Goal: Information Seeking & Learning: Understand process/instructions

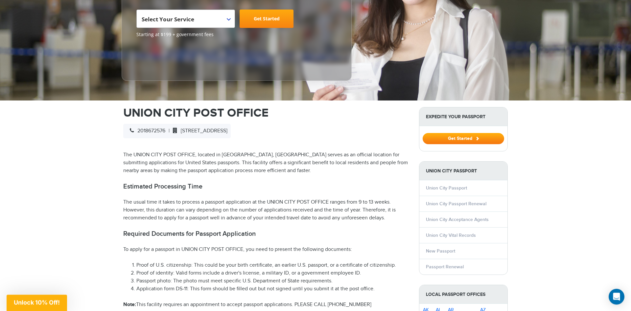
scroll to position [134, 0]
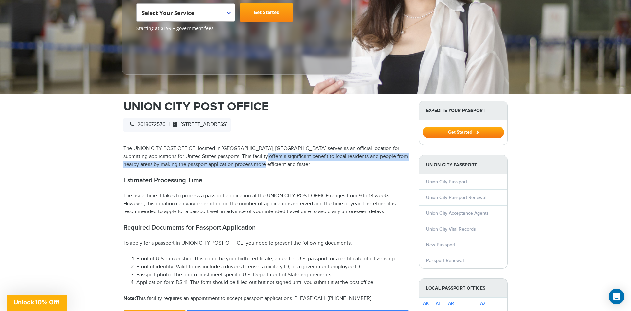
drag, startPoint x: 250, startPoint y: 144, endPoint x: 301, endPoint y: 151, distance: 51.4
click at [301, 151] on p "The UNION CITY POST OFFICE, located in [GEOGRAPHIC_DATA], [GEOGRAPHIC_DATA] ser…" at bounding box center [266, 157] width 286 height 24
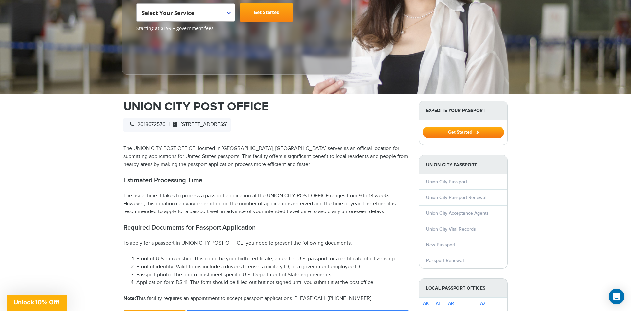
click at [301, 151] on p "The UNION CITY POST OFFICE, located in [GEOGRAPHIC_DATA], [GEOGRAPHIC_DATA] ser…" at bounding box center [266, 157] width 286 height 24
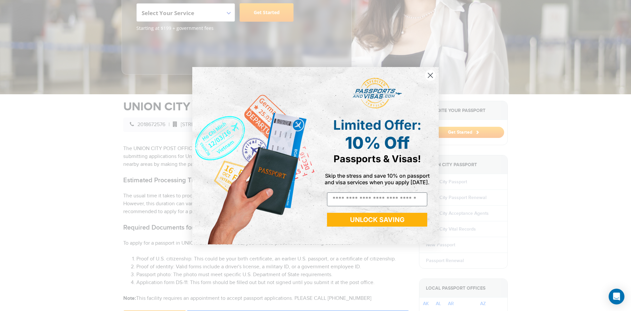
drag, startPoint x: 173, startPoint y: 190, endPoint x: 243, endPoint y: 195, distance: 69.9
click at [243, 195] on div "Close dialog Limited Offer: 10% Off Passports & Visas! Skip the stress and save…" at bounding box center [315, 155] width 631 height 311
click at [433, 76] on circle "Close dialog" at bounding box center [430, 75] width 11 height 11
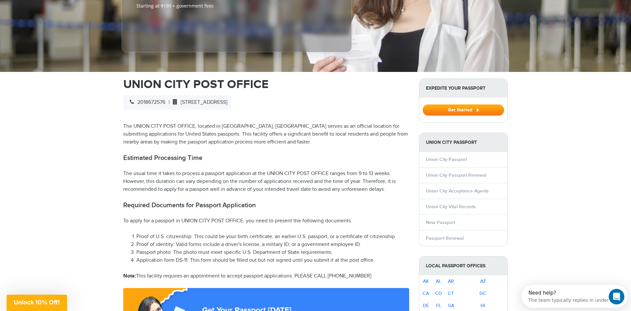
scroll to position [168, 0]
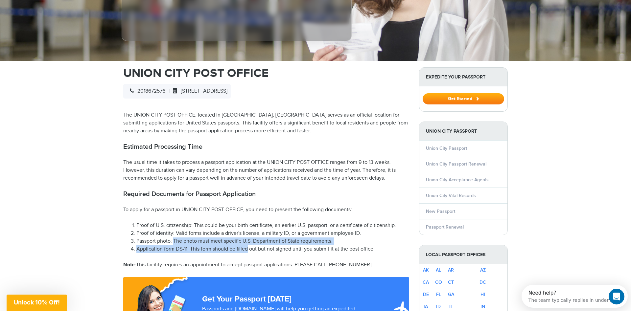
drag, startPoint x: 173, startPoint y: 228, endPoint x: 258, endPoint y: 240, distance: 85.4
click at [249, 240] on ol "Proof of U.S. citizenship: This could be your birth certificate, an earlier U.S…" at bounding box center [266, 238] width 286 height 32
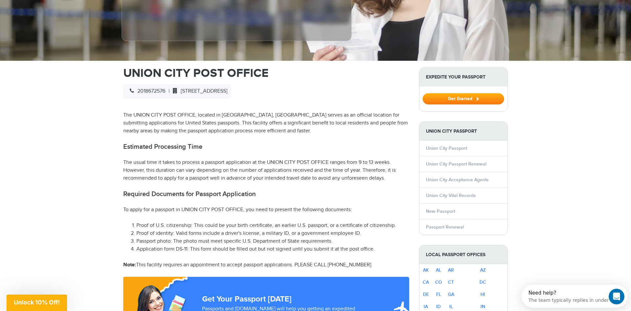
click at [258, 246] on li "Application form DS-11: This form should be filled out but not signed until you…" at bounding box center [272, 250] width 273 height 8
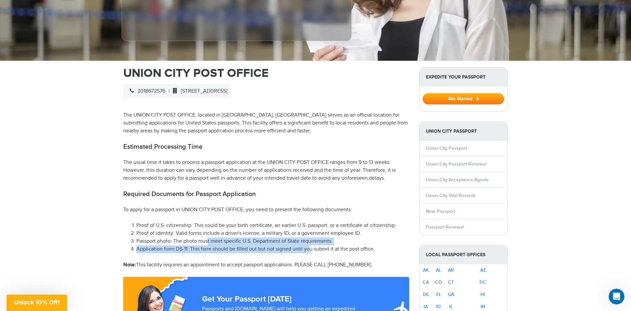
drag, startPoint x: 229, startPoint y: 234, endPoint x: 315, endPoint y: 243, distance: 86.3
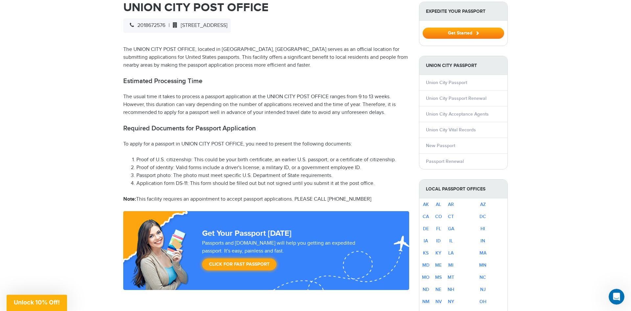
scroll to position [201, 0]
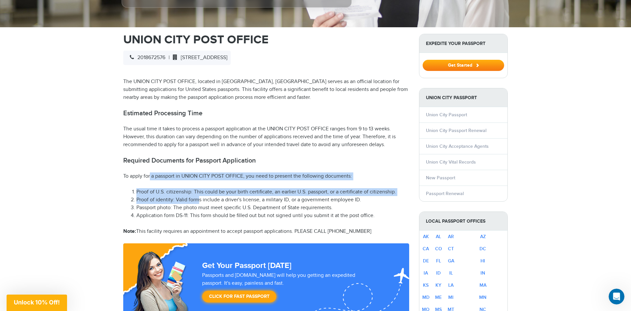
drag, startPoint x: 150, startPoint y: 167, endPoint x: 198, endPoint y: 187, distance: 51.3
click at [198, 196] on li "Proof of identity: Valid forms include a driver's license, a military ID, or a …" at bounding box center [272, 200] width 273 height 8
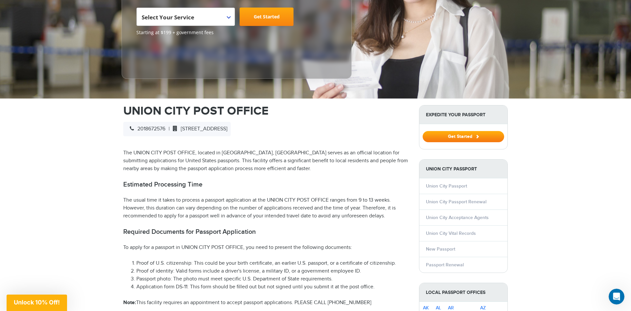
scroll to position [101, 0]
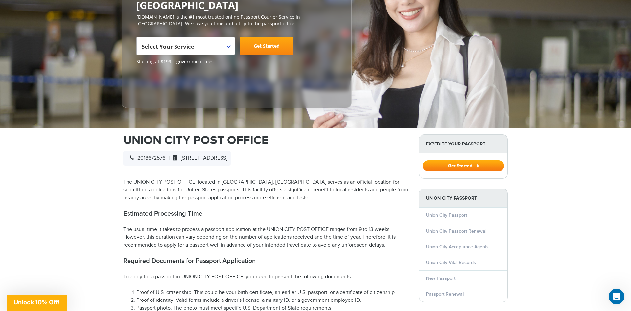
drag, startPoint x: 164, startPoint y: 126, endPoint x: 276, endPoint y: 123, distance: 111.5
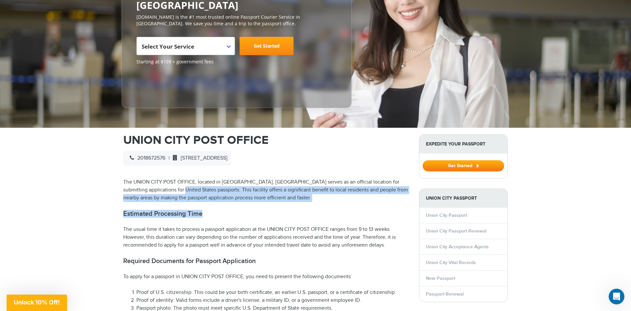
drag, startPoint x: 176, startPoint y: 177, endPoint x: 266, endPoint y: 200, distance: 93.1
click at [266, 210] on h2 "Estimated Processing Time" at bounding box center [266, 214] width 286 height 8
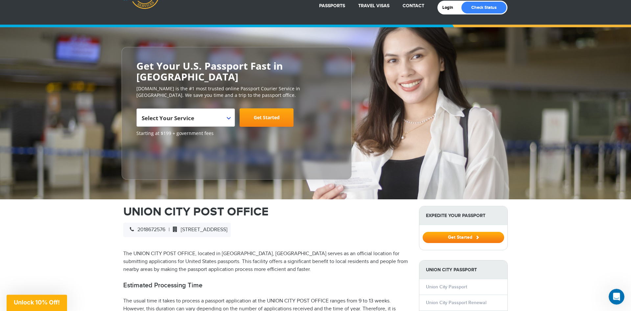
scroll to position [0, 0]
